Goal: Task Accomplishment & Management: Manage account settings

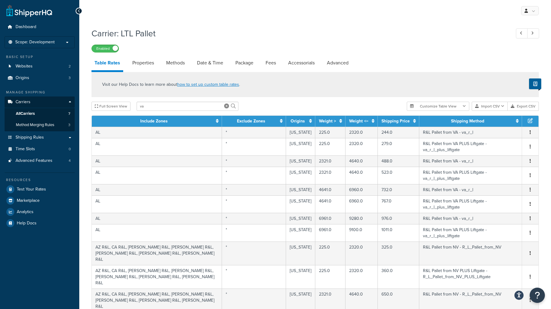
select select "1000"
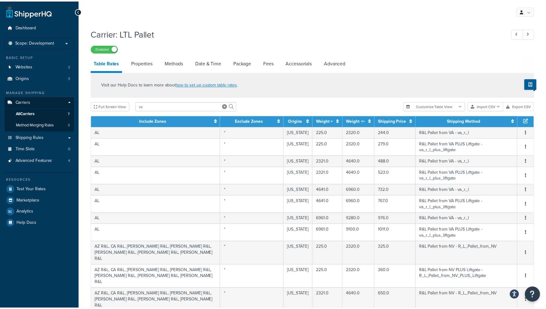
scroll to position [2448, 0]
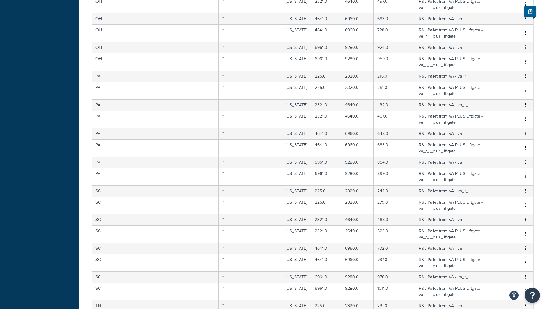
select select "23972"
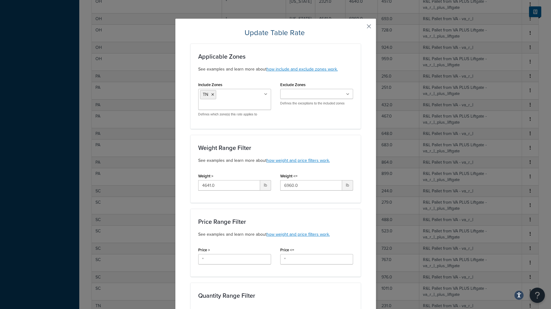
click at [361, 28] on button "button" at bounding box center [360, 29] width 2 height 2
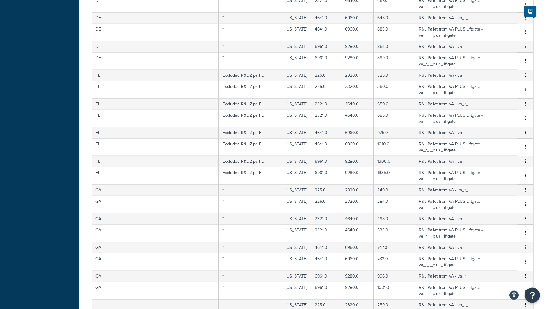
scroll to position [84, 0]
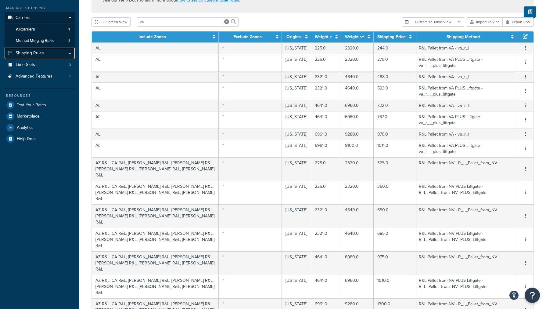
click at [29, 57] on link "Shipping Rules" at bounding box center [40, 53] width 70 height 11
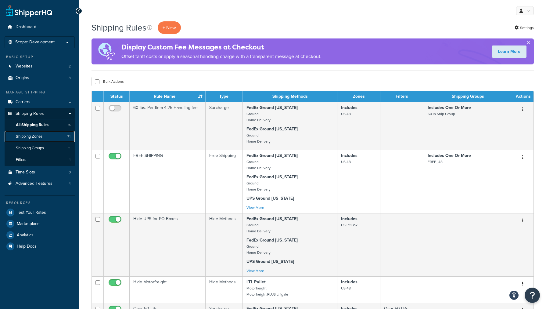
click at [21, 139] on span "Shipping Zones" at bounding box center [29, 136] width 27 height 5
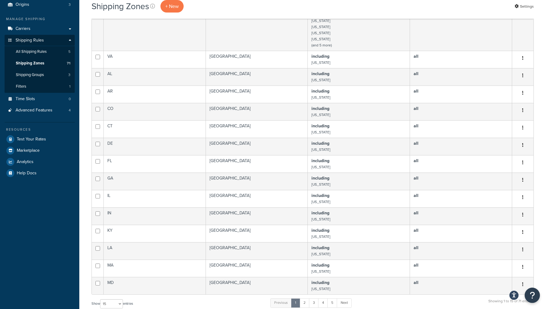
scroll to position [72, 0]
select select "100"
click option "100" at bounding box center [0, 0] width 0 height 0
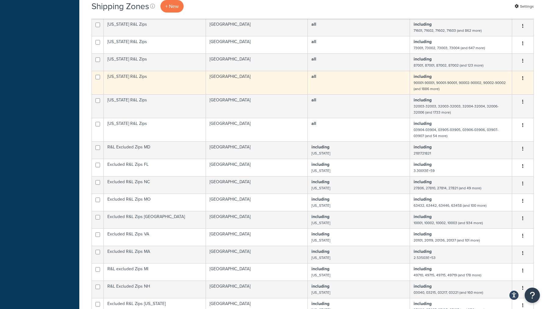
scroll to position [869, 0]
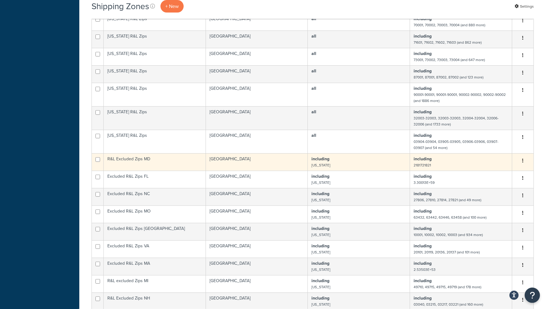
click at [317, 164] on small "[US_STATE]" at bounding box center [320, 164] width 19 height 5
click at [171, 159] on td "R&L Excluded Zips MD" at bounding box center [155, 161] width 102 height 17
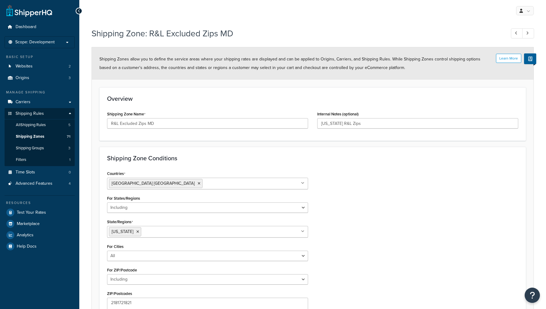
select select "including"
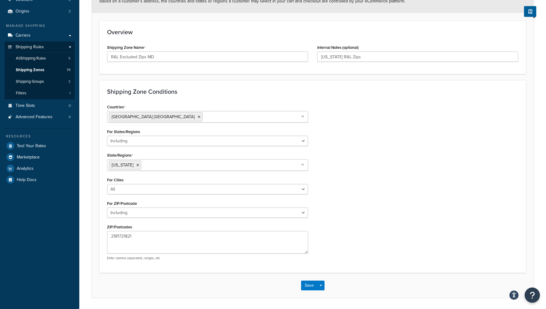
scroll to position [86, 0]
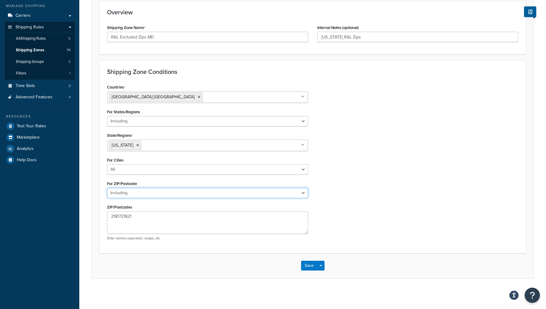
click at [107, 188] on select "All Including Excluding" at bounding box center [207, 193] width 201 height 10
click at [239, 191] on select "All Including Excluding" at bounding box center [207, 193] width 201 height 10
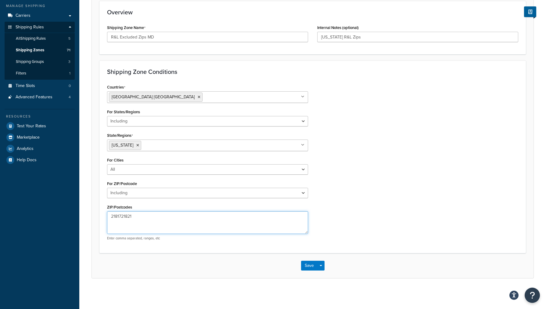
click at [120, 219] on textarea "2181721821" at bounding box center [207, 222] width 201 height 23
type textarea "21817,21821"
click at [310, 265] on button "Save" at bounding box center [309, 266] width 16 height 10
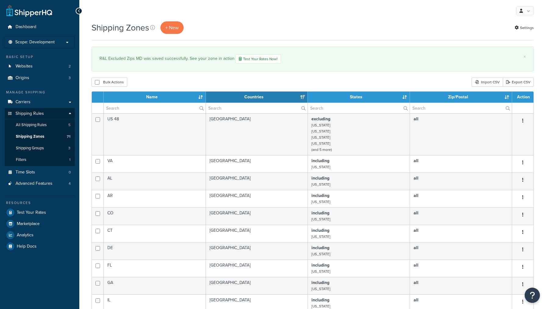
select select "15"
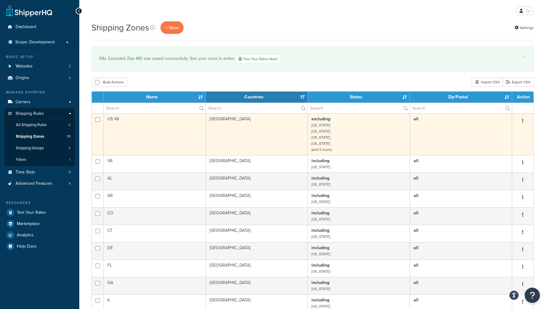
click at [165, 128] on td "US 48" at bounding box center [155, 134] width 102 height 42
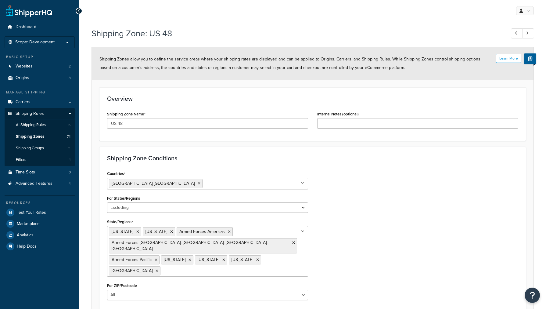
select select "excluding"
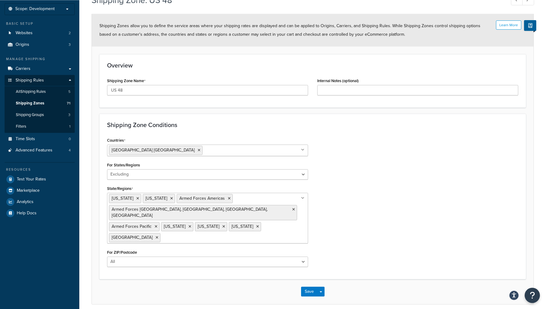
scroll to position [42, 0]
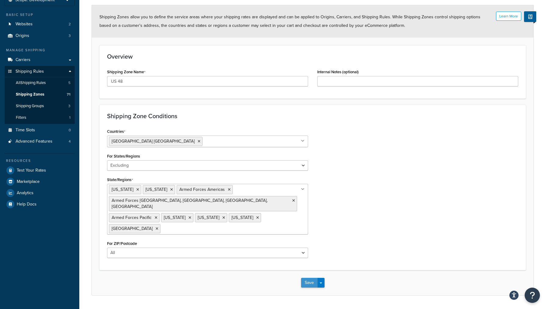
click at [310, 278] on button "Save" at bounding box center [309, 283] width 16 height 10
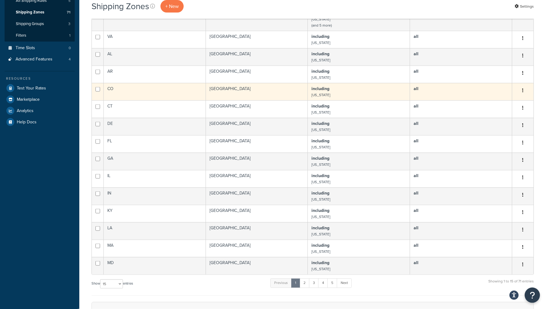
scroll to position [124, 0]
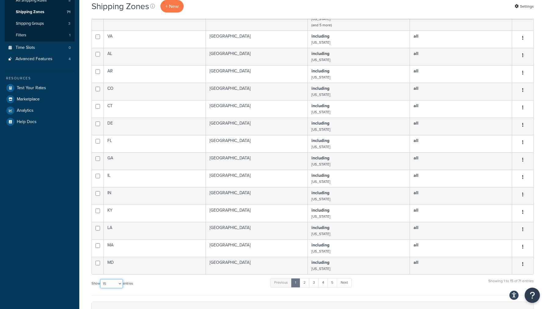
select select "100"
click option "100" at bounding box center [0, 0] width 0 height 0
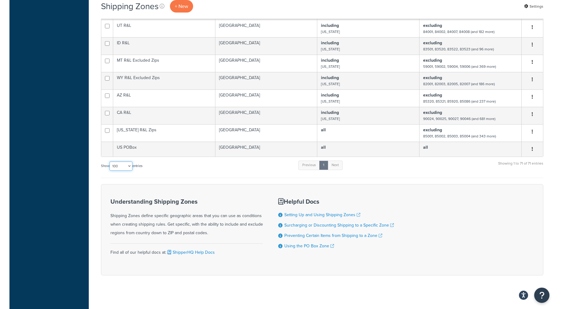
scroll to position [1333, 0]
